Goal: Transaction & Acquisition: Subscribe to service/newsletter

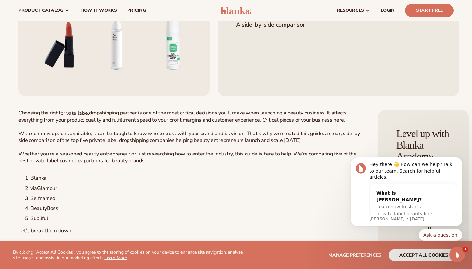
scroll to position [147, 0]
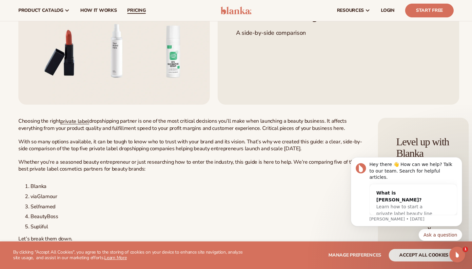
click at [135, 12] on span "pricing" at bounding box center [136, 10] width 18 height 5
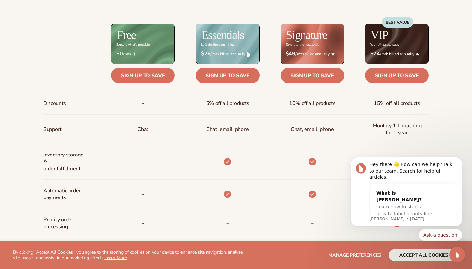
scroll to position [274, 0]
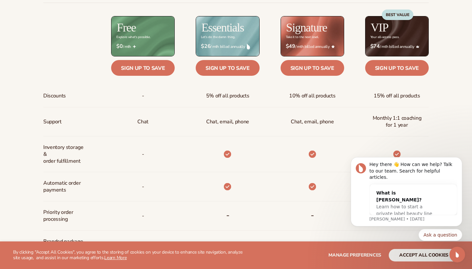
click at [428, 257] on button "accept all cookies" at bounding box center [424, 255] width 70 height 12
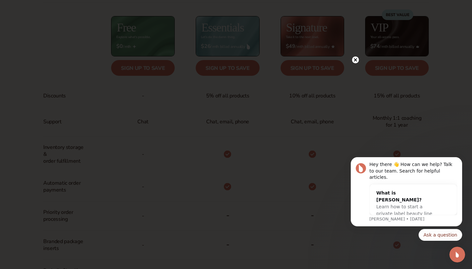
click at [357, 58] on circle at bounding box center [355, 59] width 7 height 7
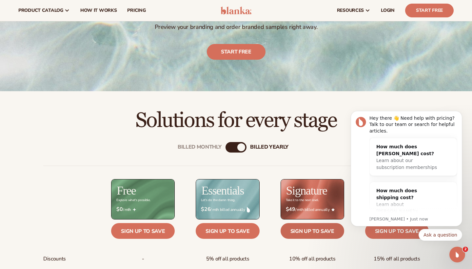
scroll to position [100, 0]
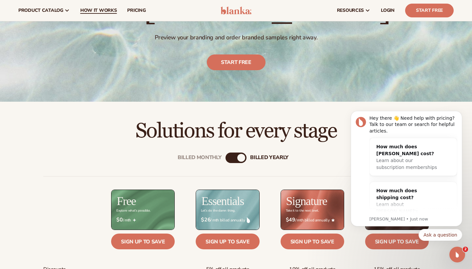
click at [92, 10] on span "How It Works" at bounding box center [98, 10] width 37 height 5
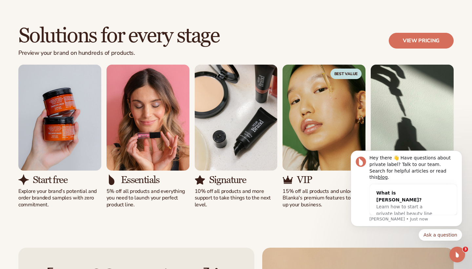
scroll to position [382, 0]
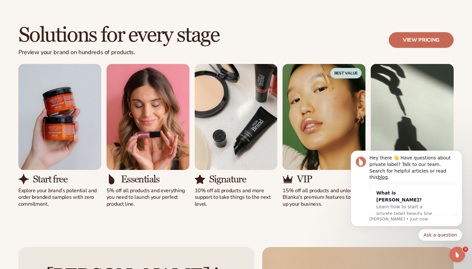
click at [414, 37] on link "View pricing" at bounding box center [421, 40] width 65 height 16
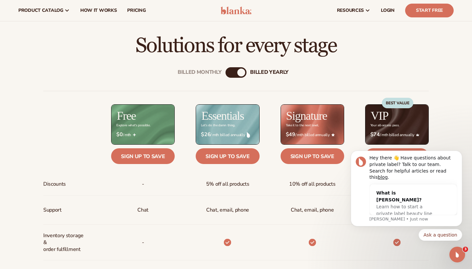
scroll to position [185, 0]
click at [231, 75] on div "Billed Monthly" at bounding box center [229, 72] width 8 height 8
click at [242, 74] on div "billed Yearly" at bounding box center [243, 72] width 8 height 8
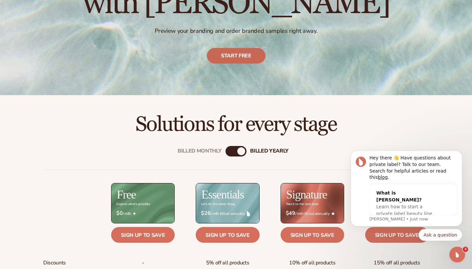
scroll to position [109, 0]
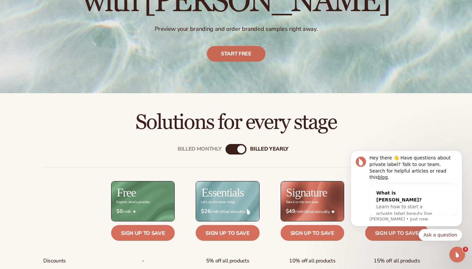
click at [252, 53] on link "Start free" at bounding box center [236, 54] width 59 height 16
